Goal: Transaction & Acquisition: Purchase product/service

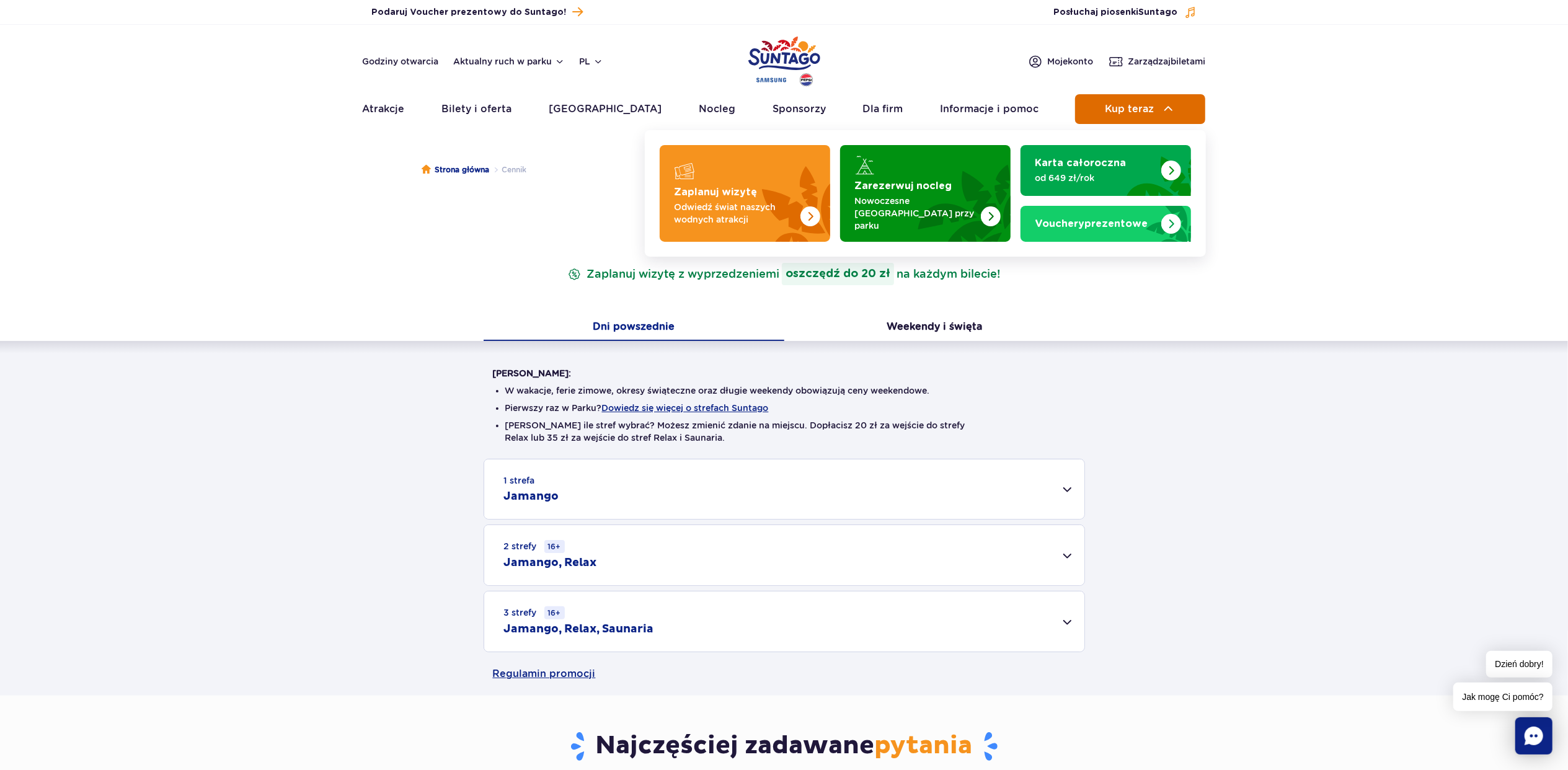
click at [1127, 105] on span "Kup teraz" at bounding box center [1129, 108] width 49 height 11
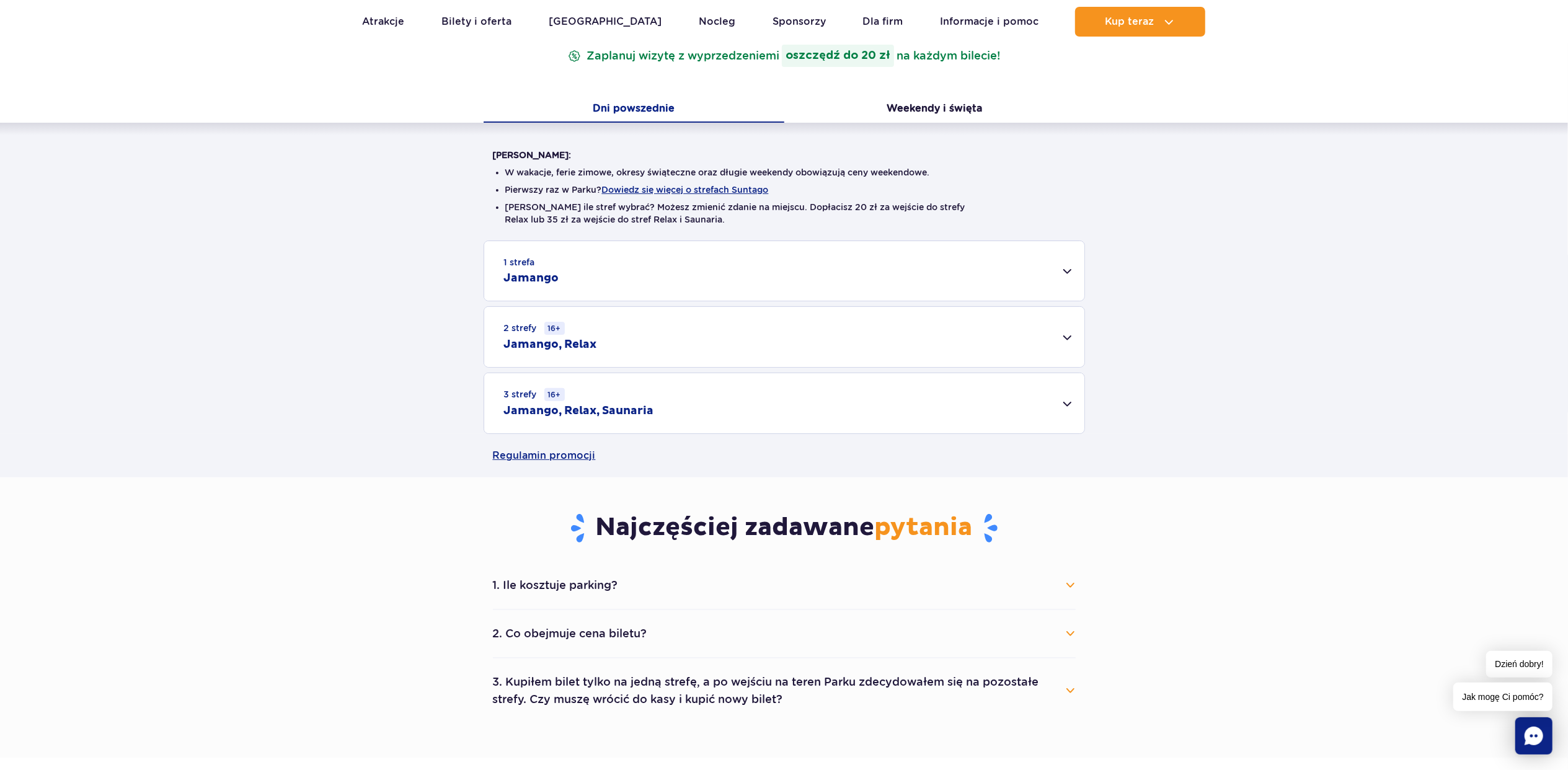
scroll to position [165, 0]
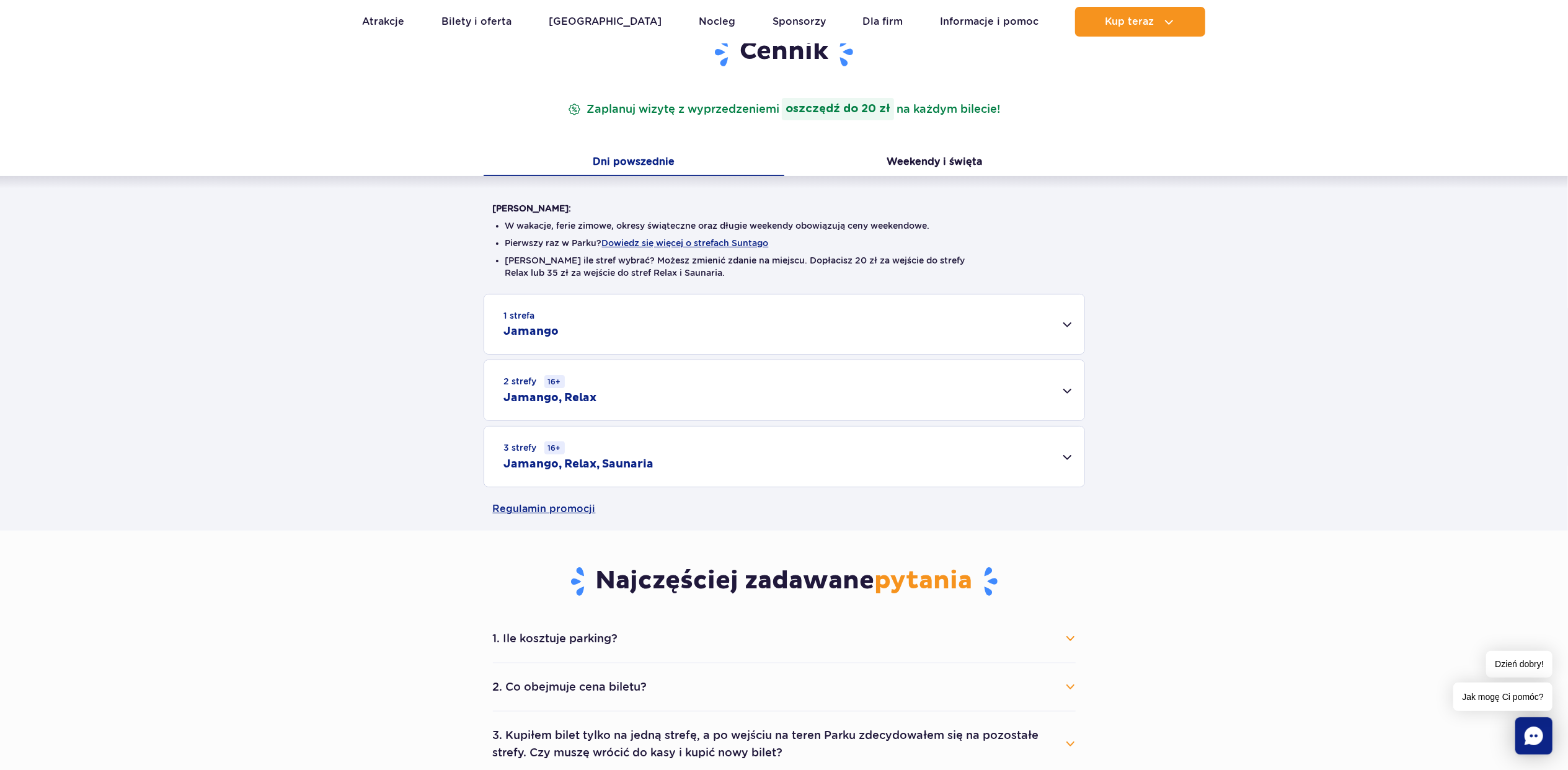
click at [648, 322] on div "1 strefa Jamango" at bounding box center [784, 324] width 600 height 60
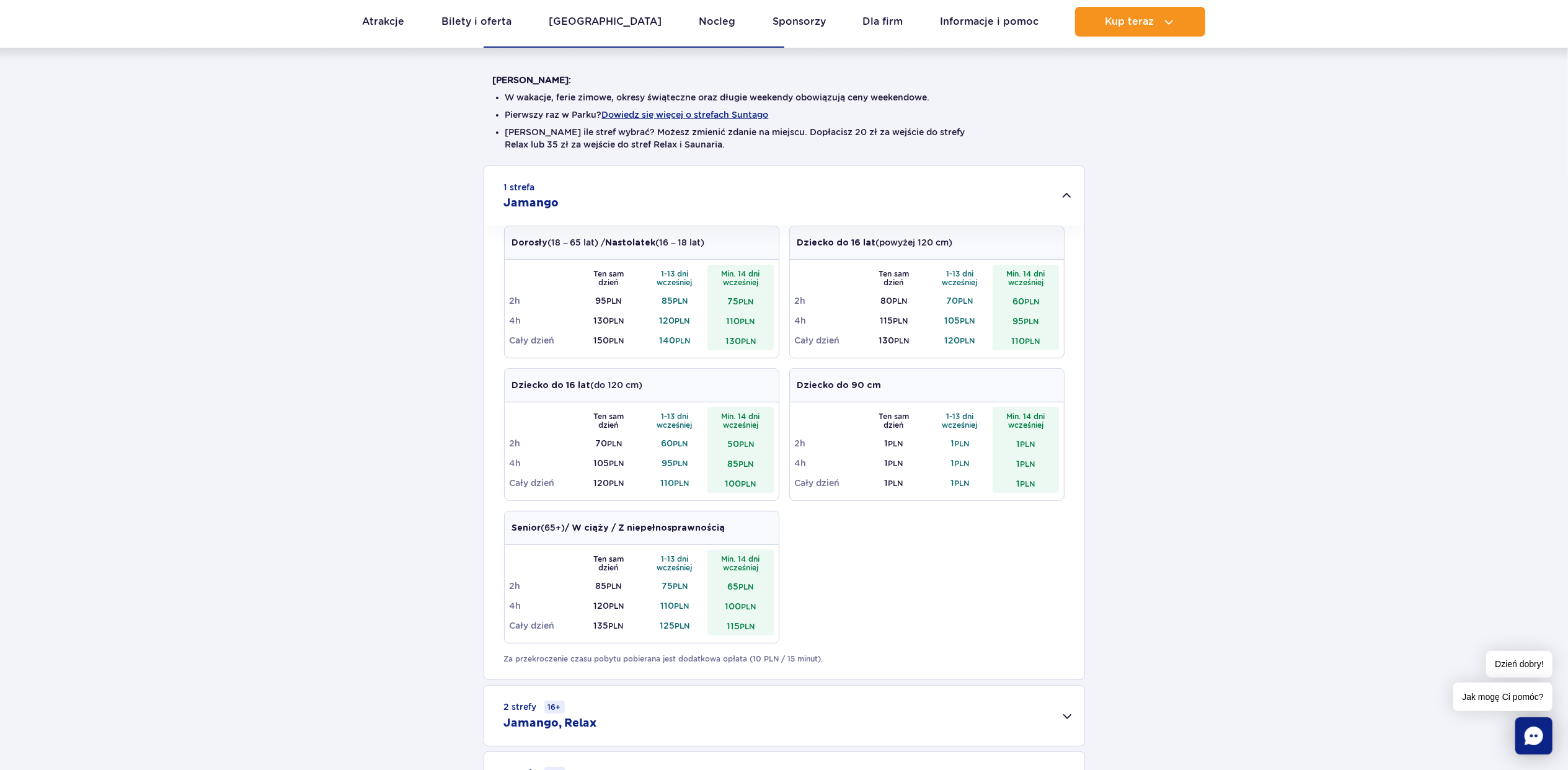
scroll to position [331, 0]
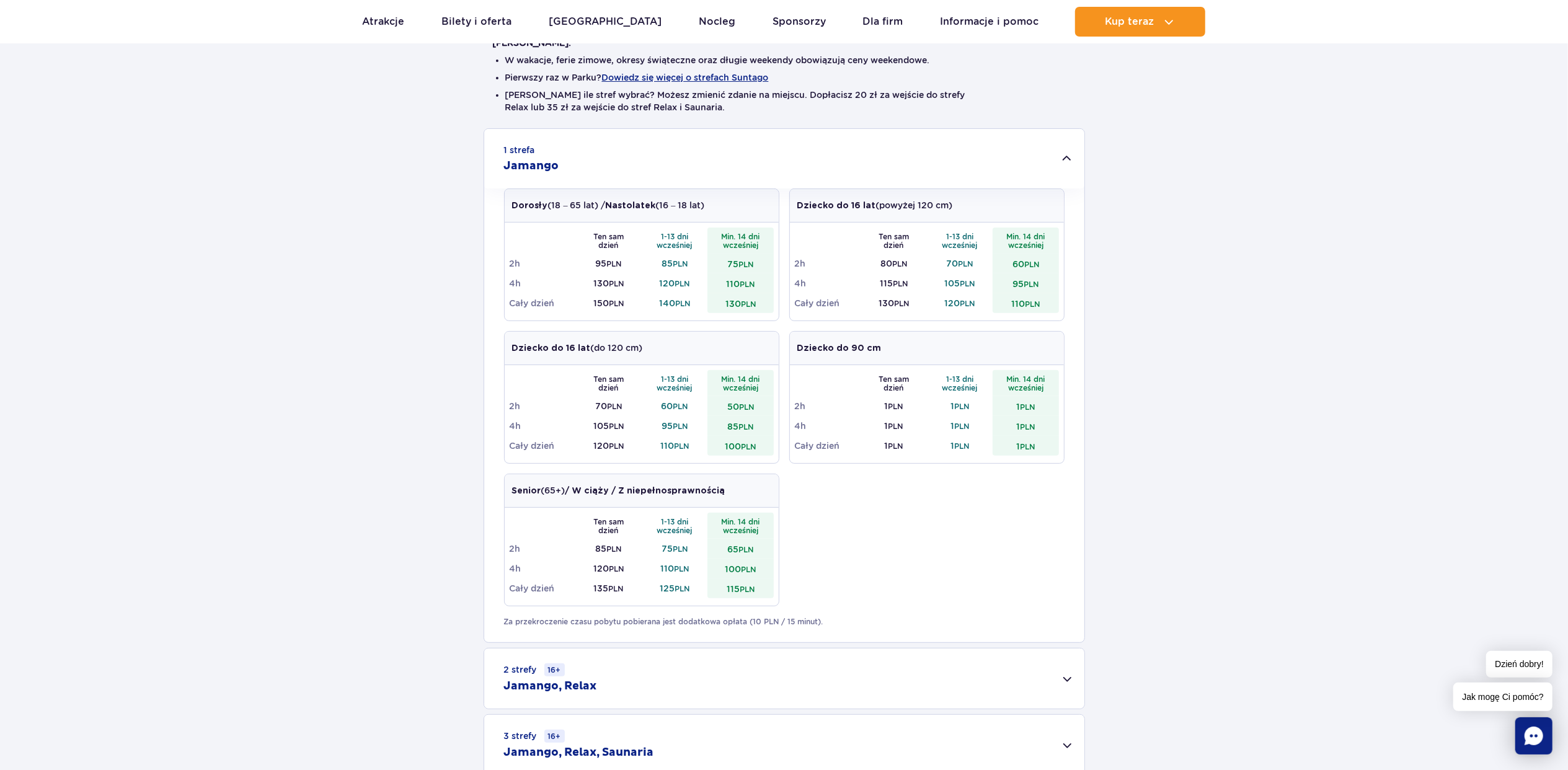
drag, startPoint x: 930, startPoint y: 155, endPoint x: 857, endPoint y: 150, distance: 73.2
click at [857, 150] on div "1 strefa Jamango" at bounding box center [784, 158] width 600 height 60
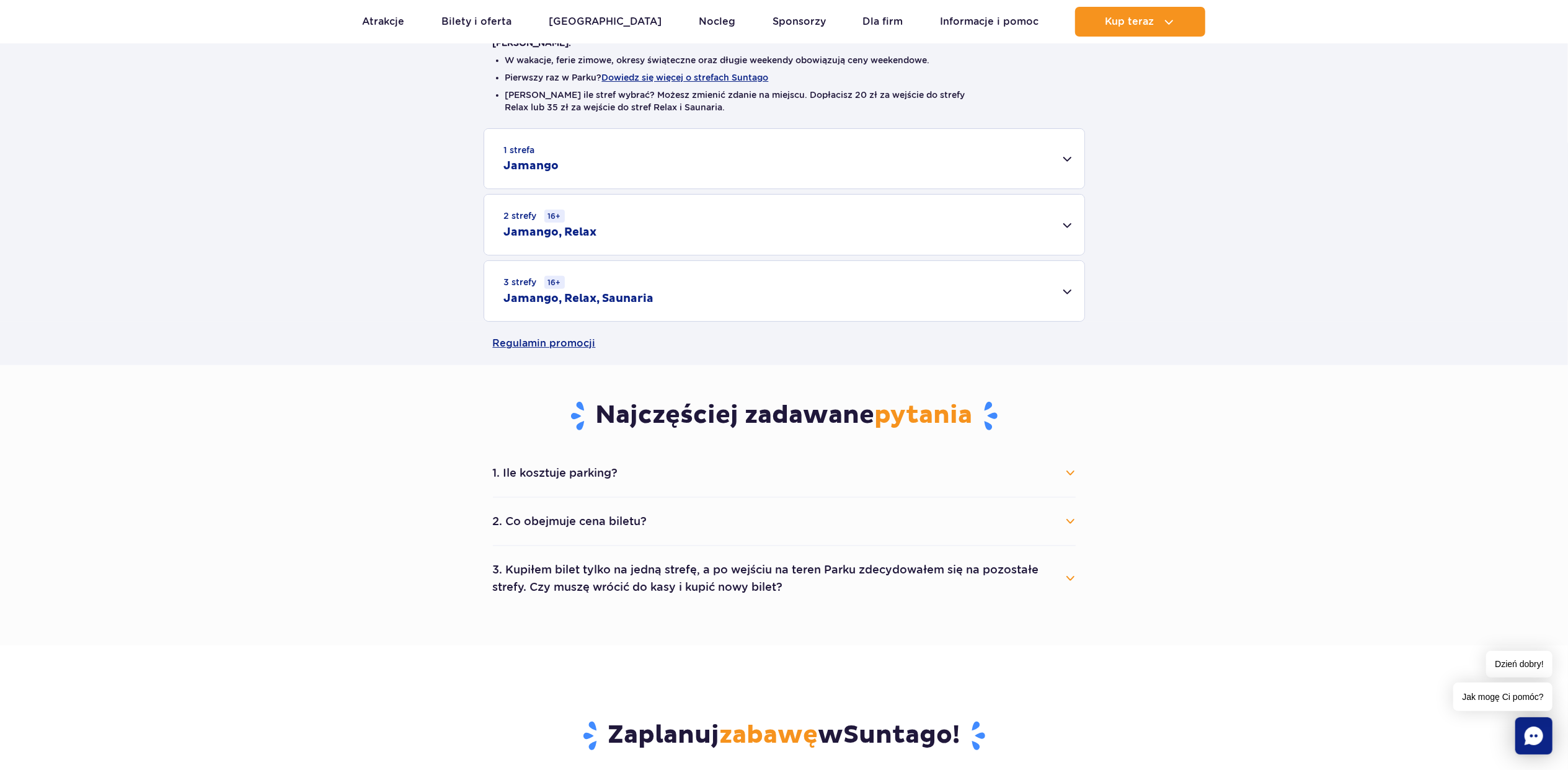
click at [876, 170] on div "1 strefa Jamango" at bounding box center [784, 158] width 600 height 60
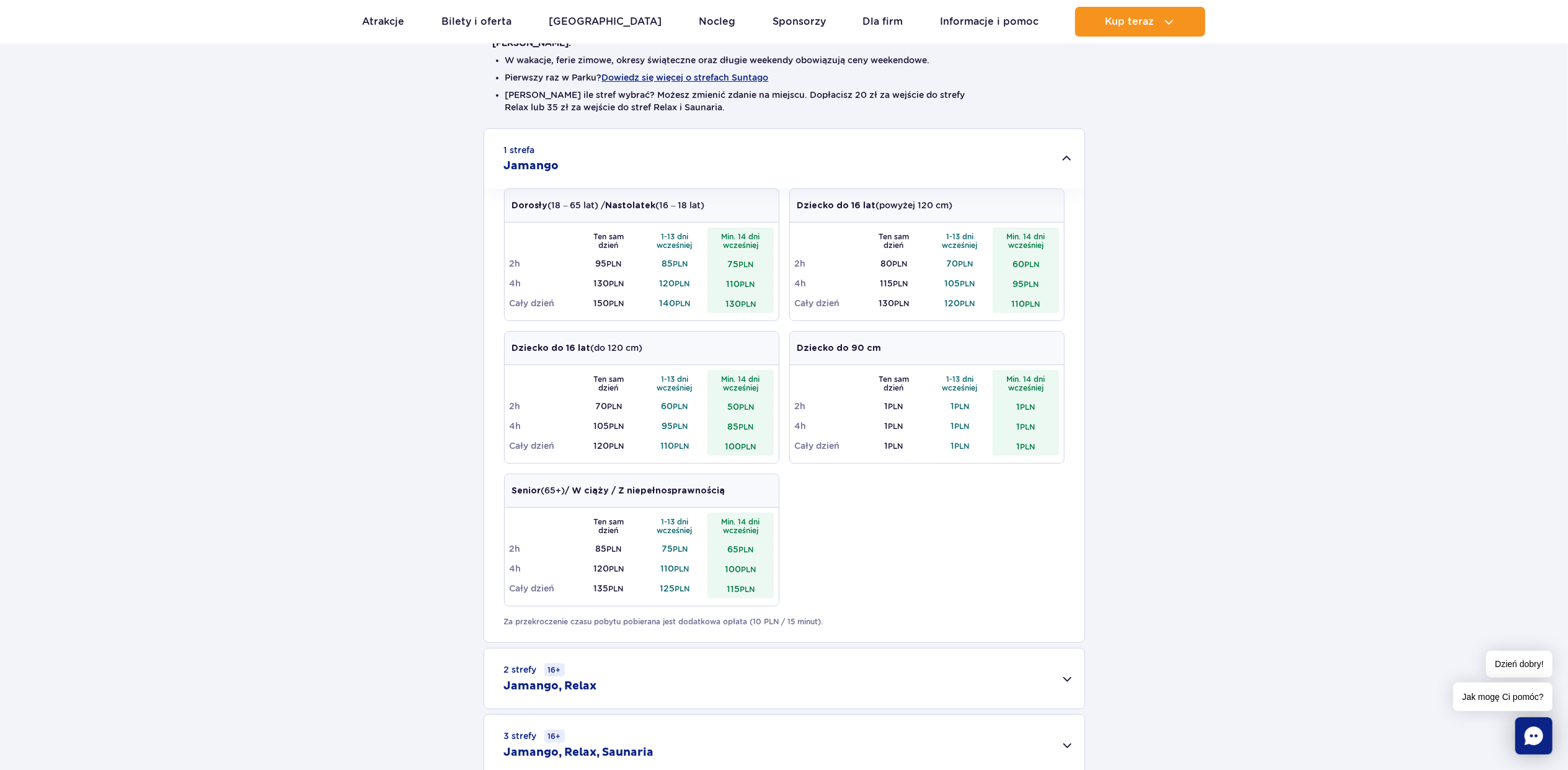
scroll to position [497, 0]
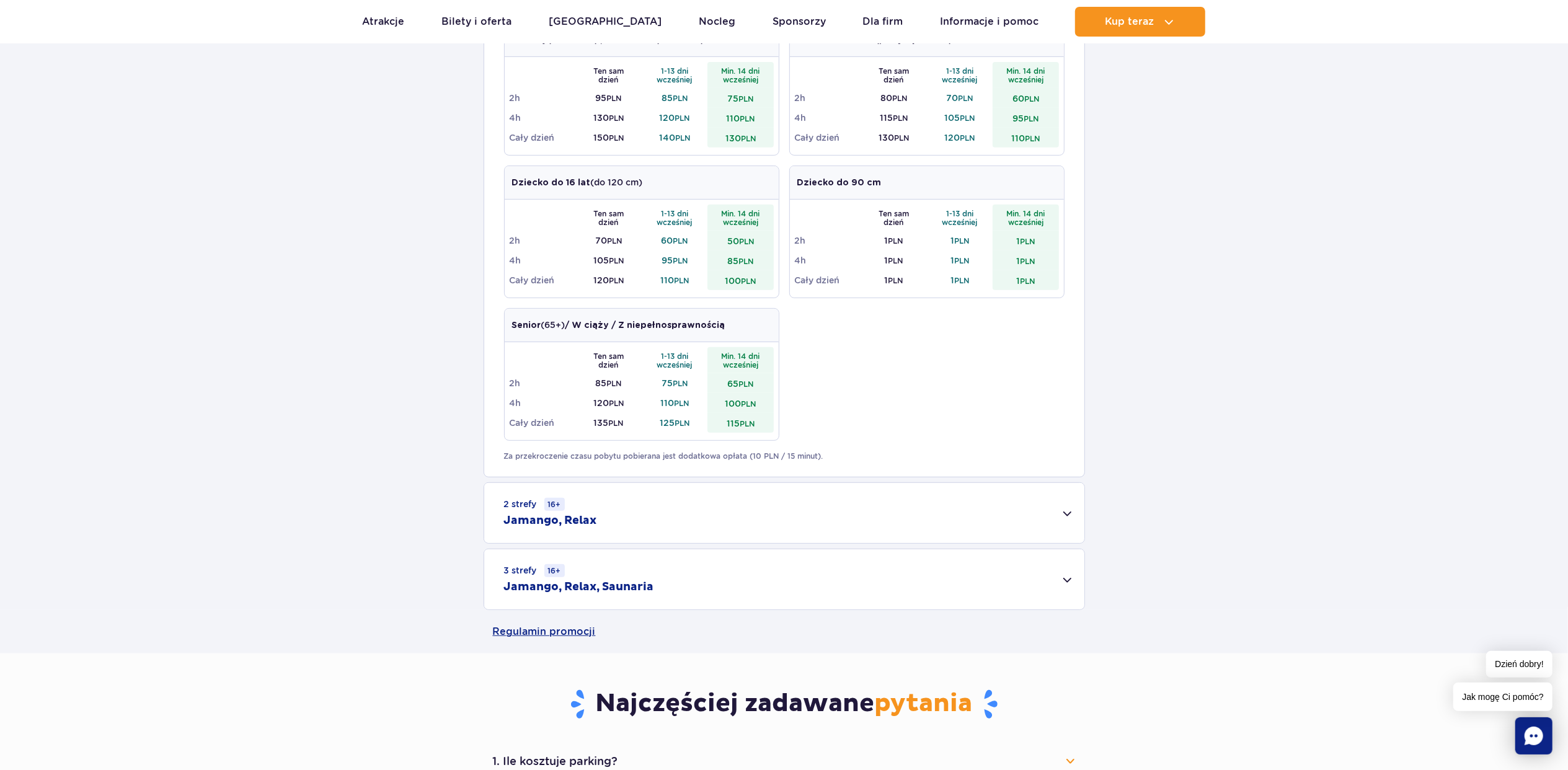
click at [621, 509] on div "2 strefy 16+ Jamango, Relax" at bounding box center [784, 513] width 600 height 60
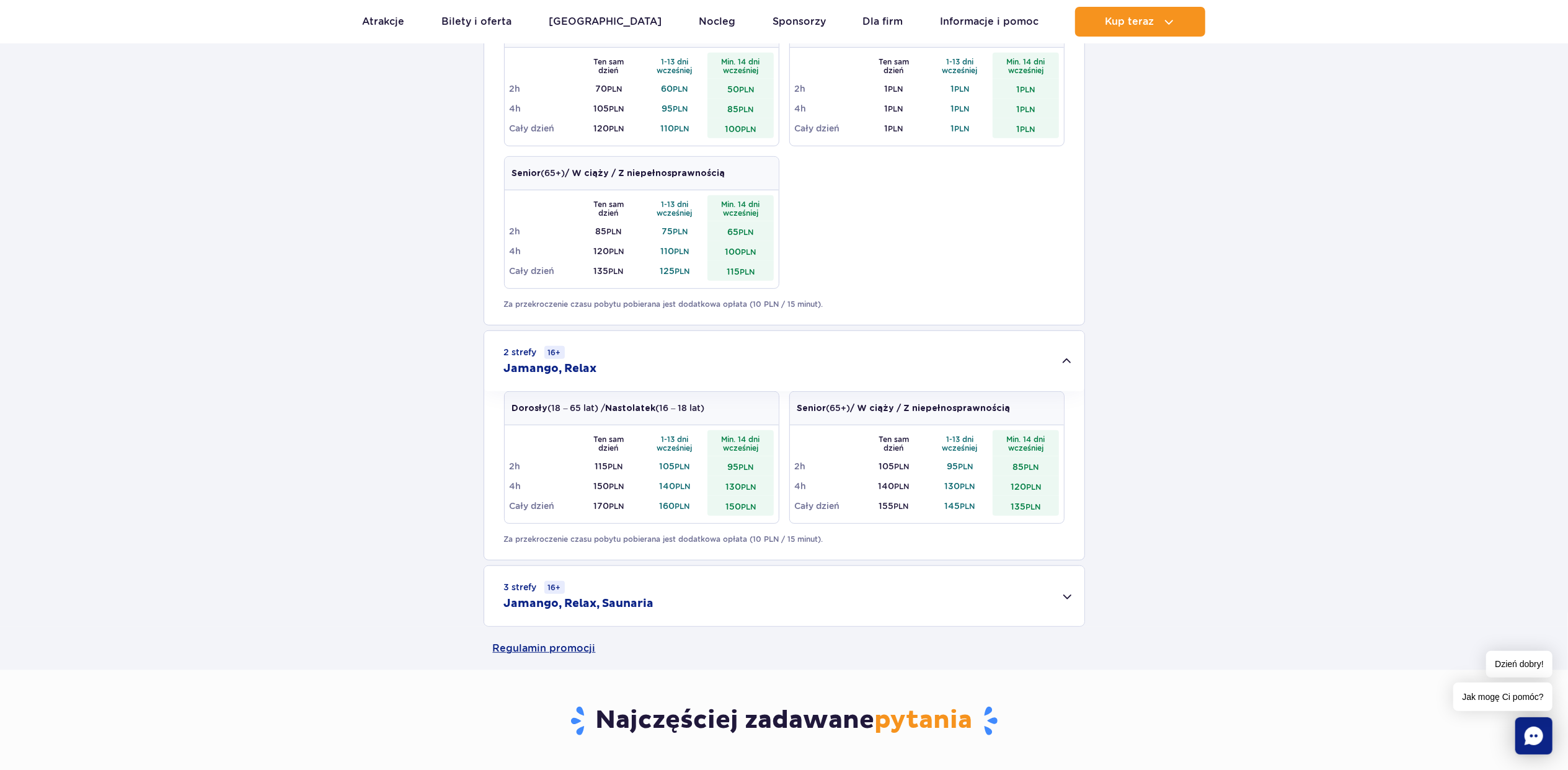
scroll to position [661, 0]
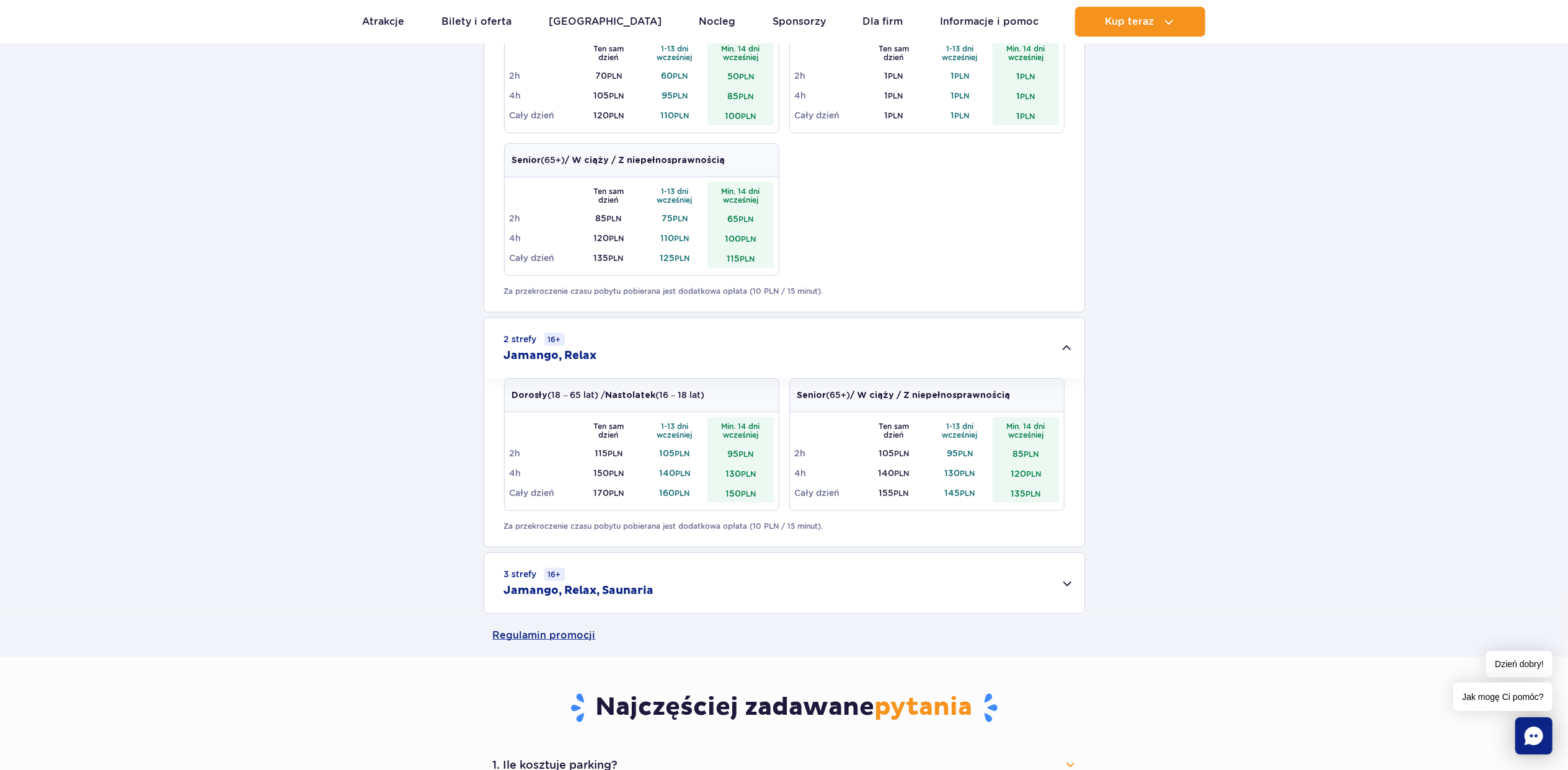
drag, startPoint x: 762, startPoint y: 349, endPoint x: 737, endPoint y: 338, distance: 27.3
click at [737, 338] on div "2 strefy 16+ Jamango, Relax" at bounding box center [784, 348] width 600 height 60
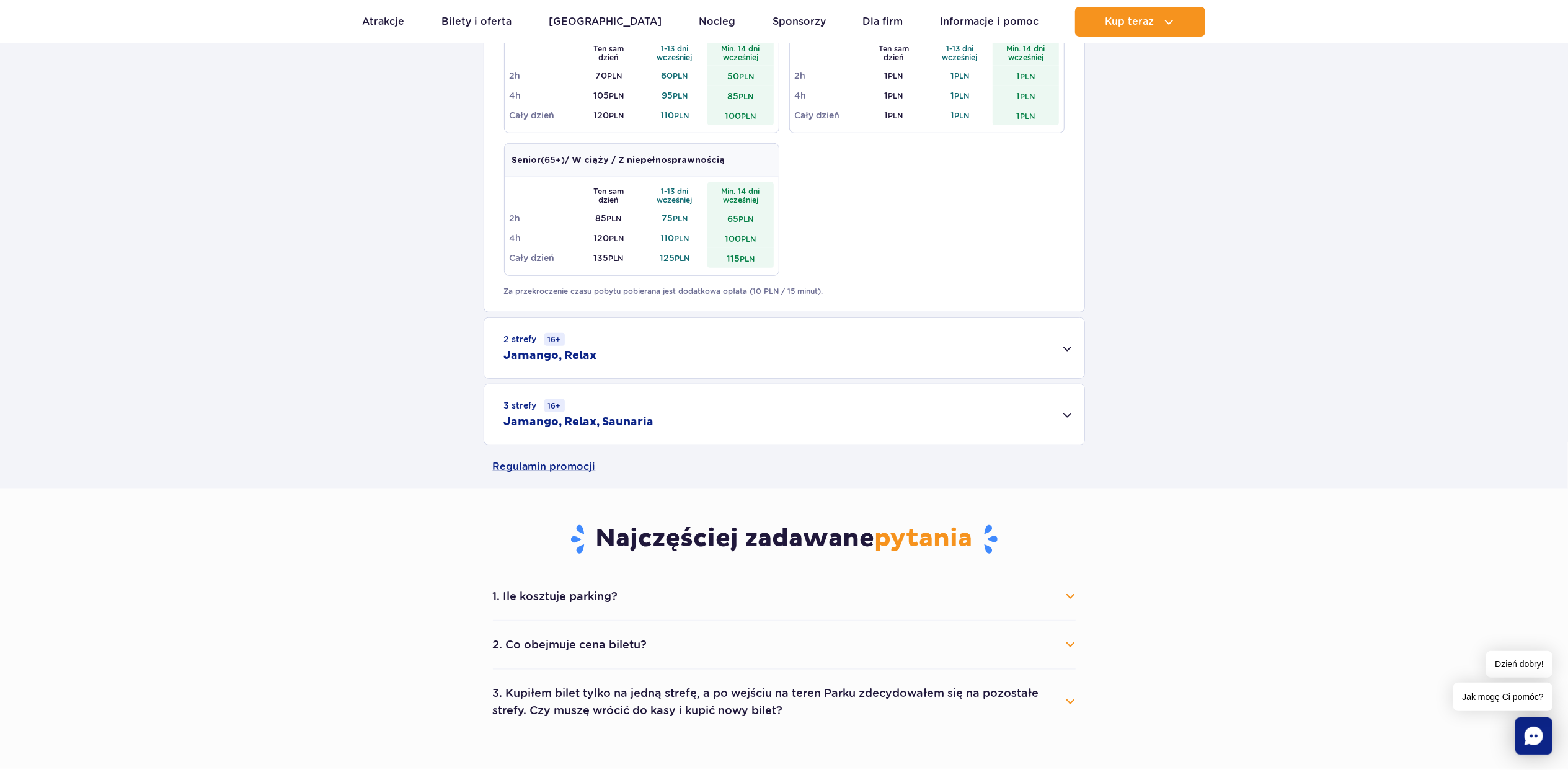
click at [737, 338] on div "2 strefy 16+ Jamango, Relax" at bounding box center [784, 348] width 600 height 60
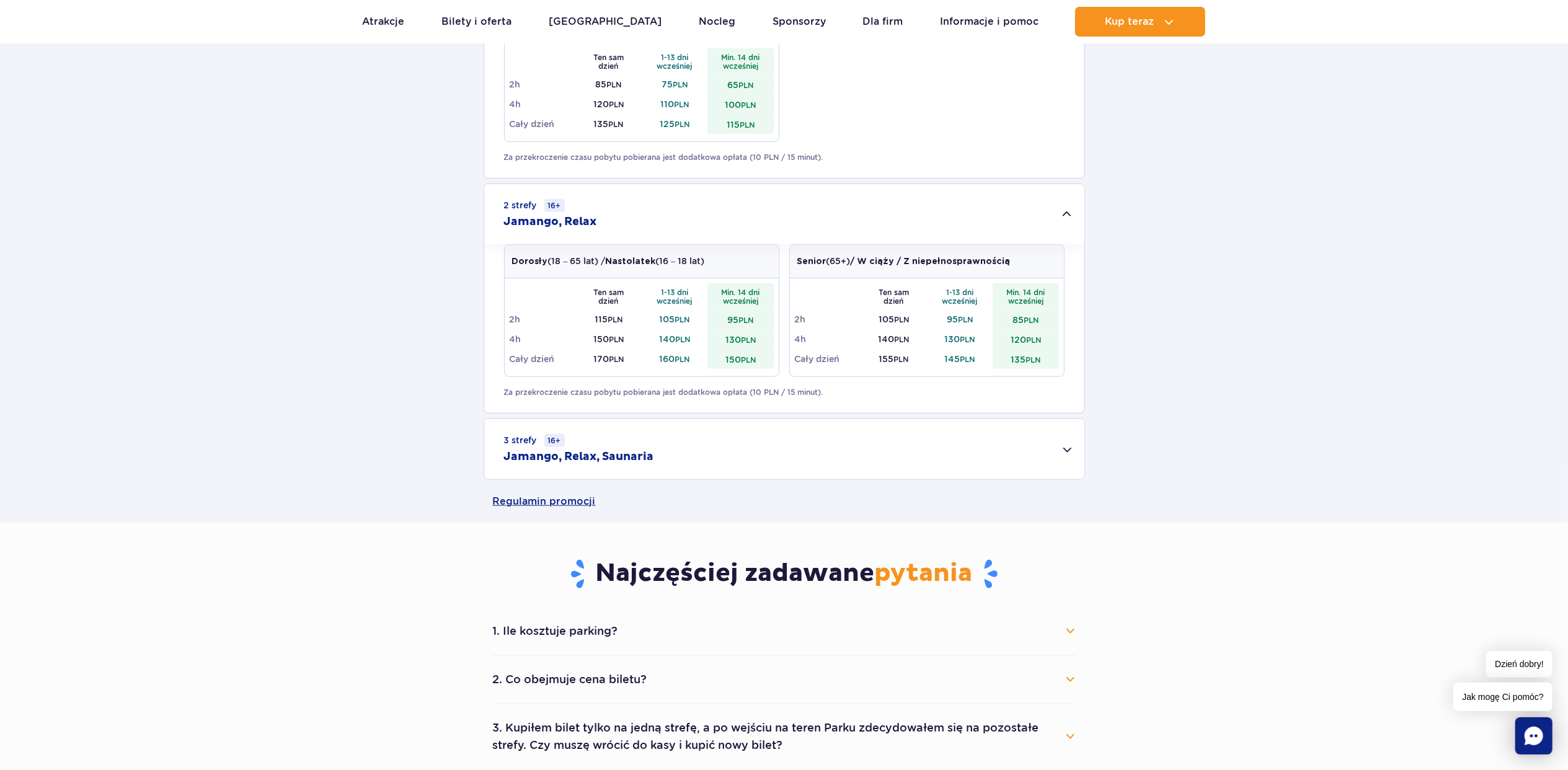
scroll to position [827, 0]
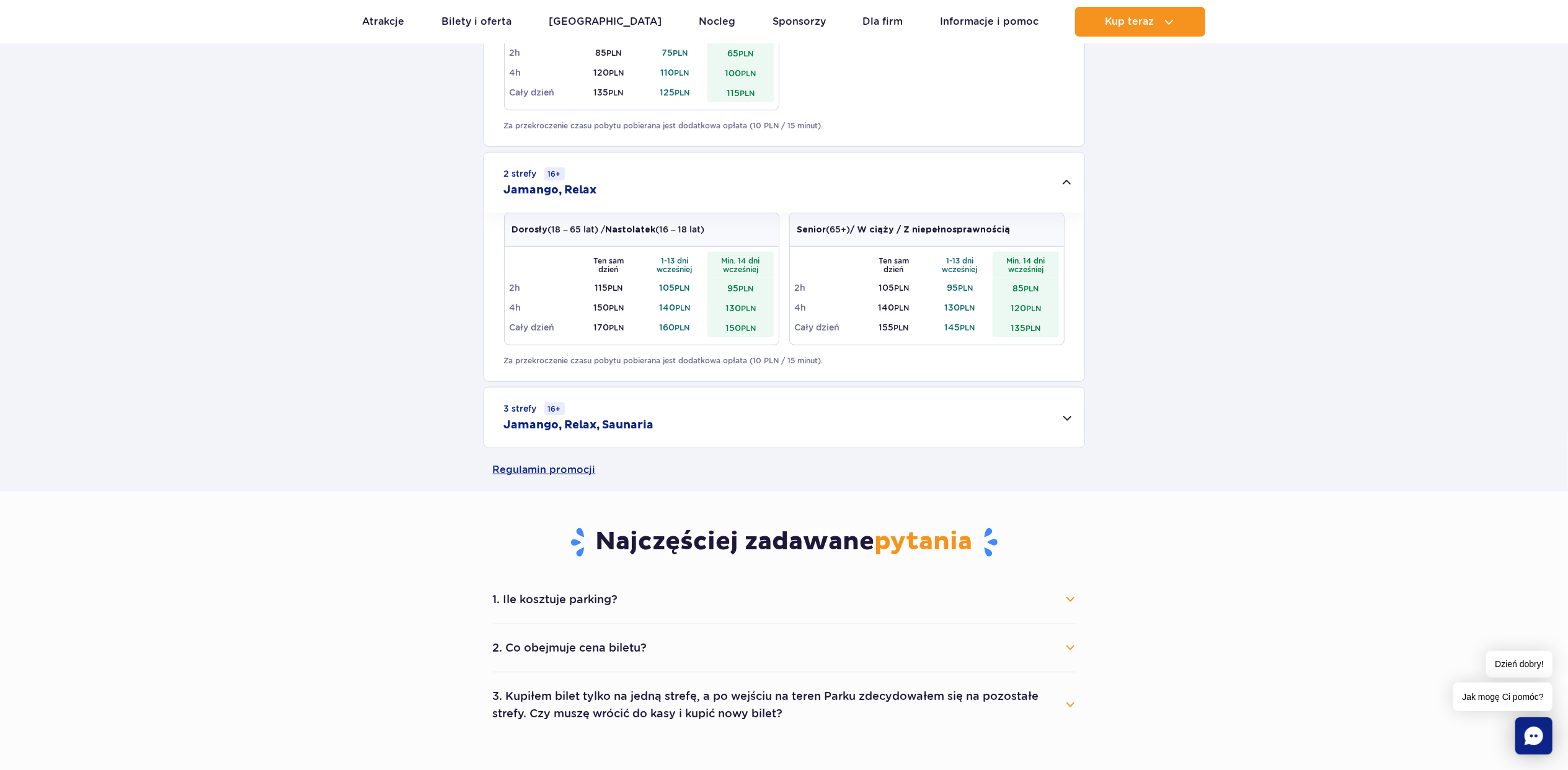
click at [636, 420] on h2 "Jamango, Relax, Saunaria" at bounding box center [578, 426] width 150 height 15
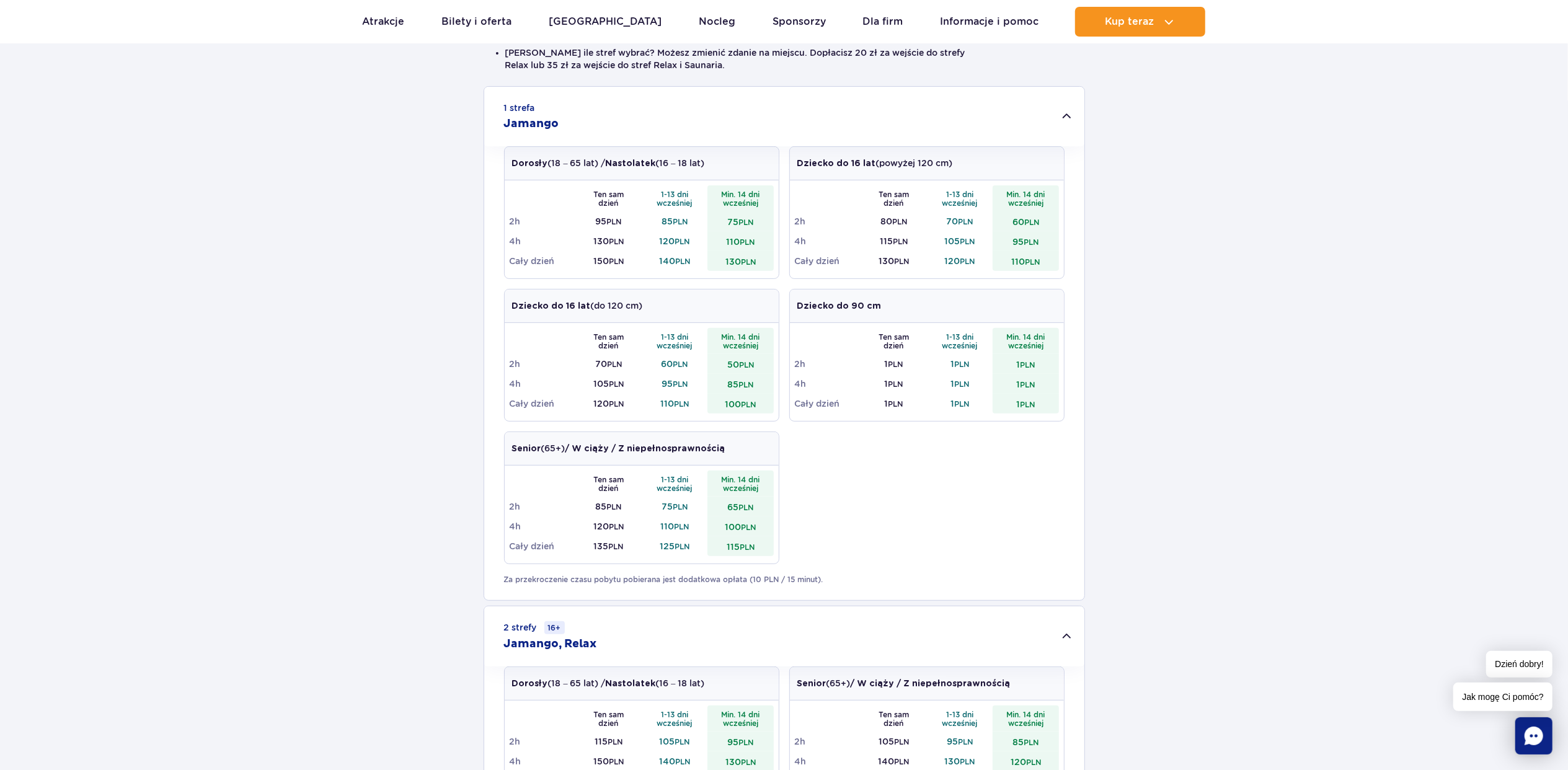
scroll to position [413, 0]
